Goal: Information Seeking & Learning: Learn about a topic

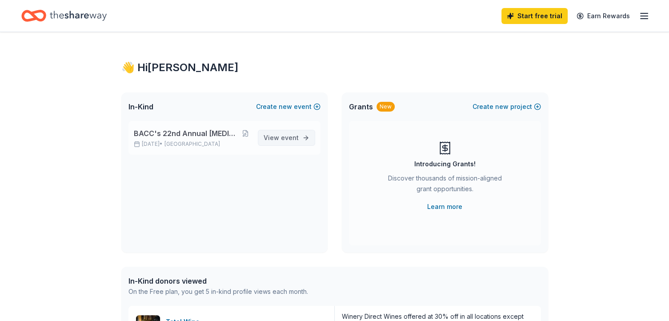
click at [284, 137] on span "event" at bounding box center [290, 138] width 18 height 8
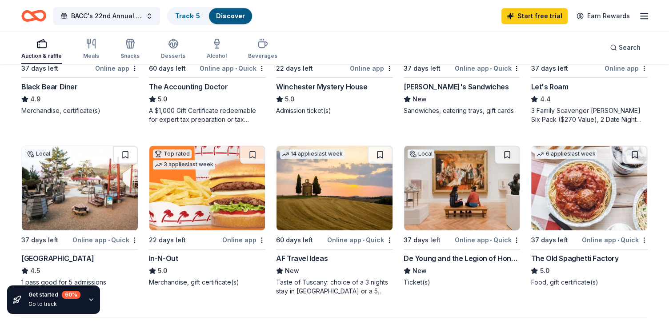
scroll to position [533, 0]
click at [491, 210] on img at bounding box center [462, 187] width 116 height 84
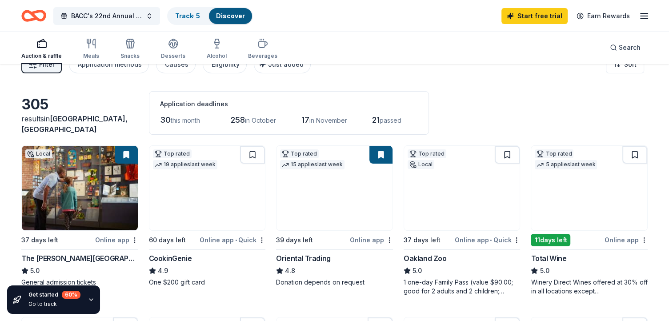
scroll to position [0, 0]
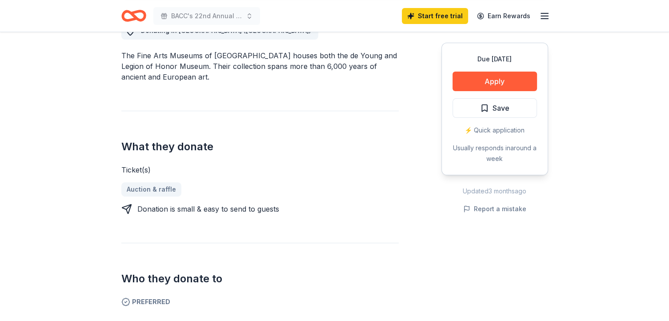
scroll to position [267, 0]
